Goal: Information Seeking & Learning: Understand process/instructions

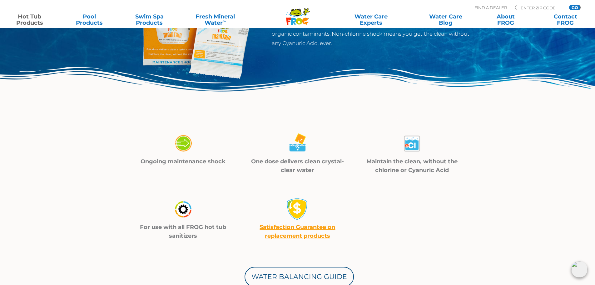
scroll to position [156, 0]
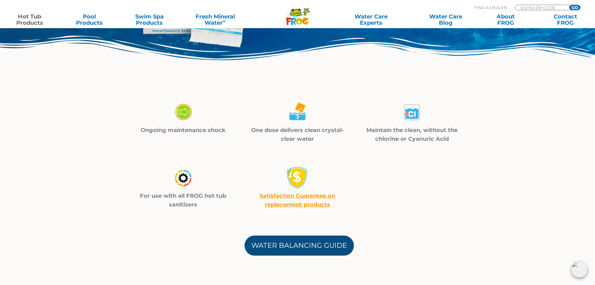
click at [275, 244] on link "Water Balancing Guide" at bounding box center [299, 245] width 109 height 20
